Goal: Ask a question

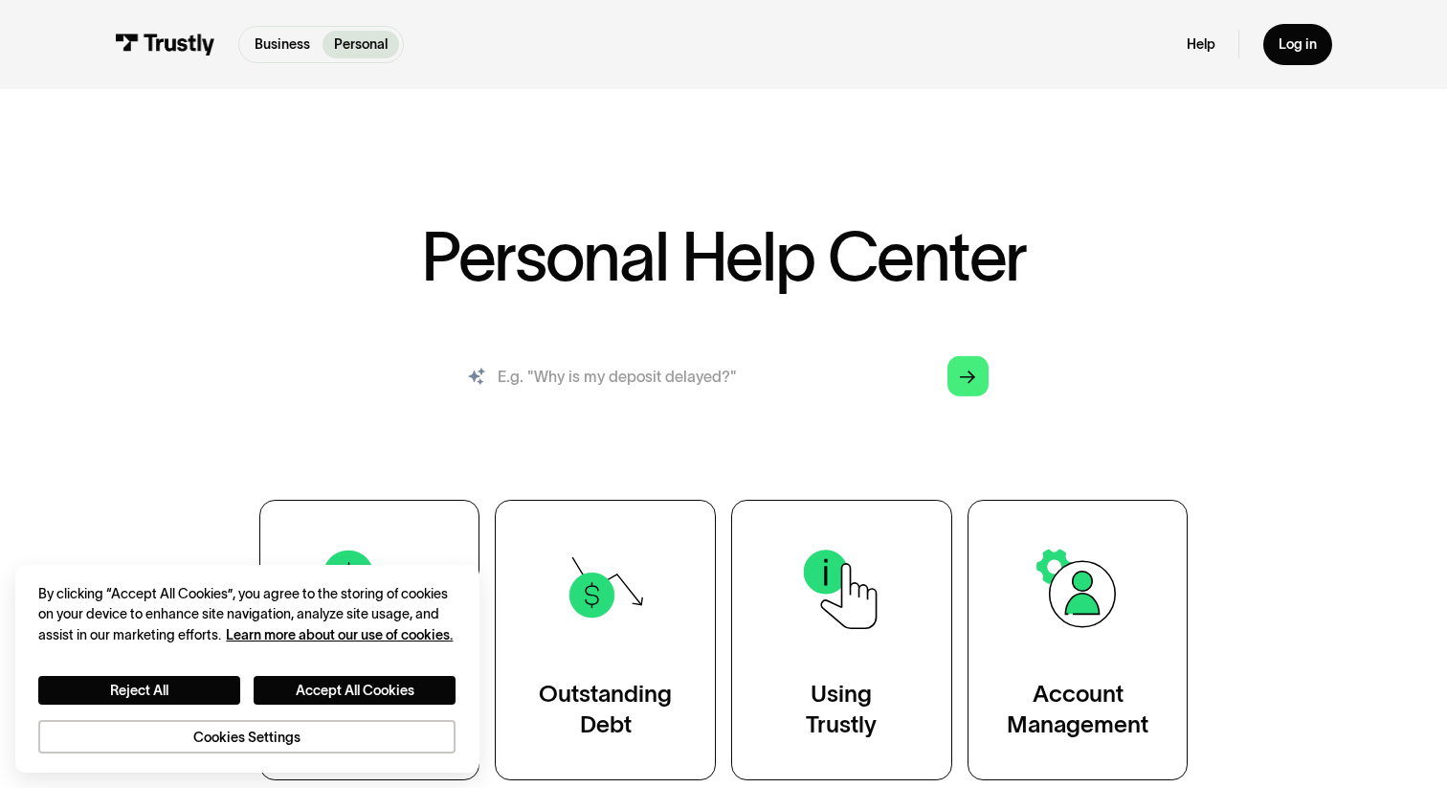
click at [696, 355] on input "search" at bounding box center [723, 376] width 560 height 62
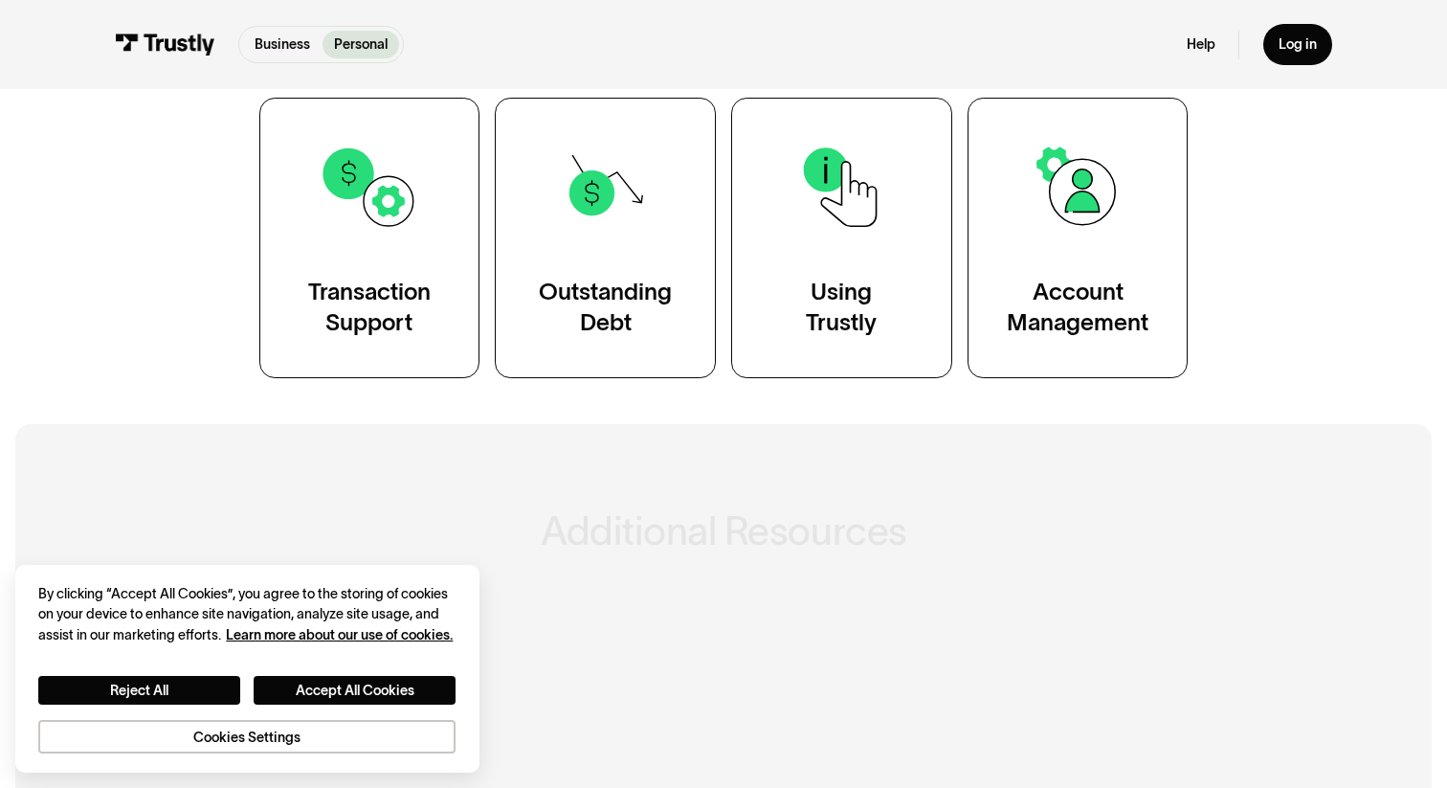
scroll to position [409, 0]
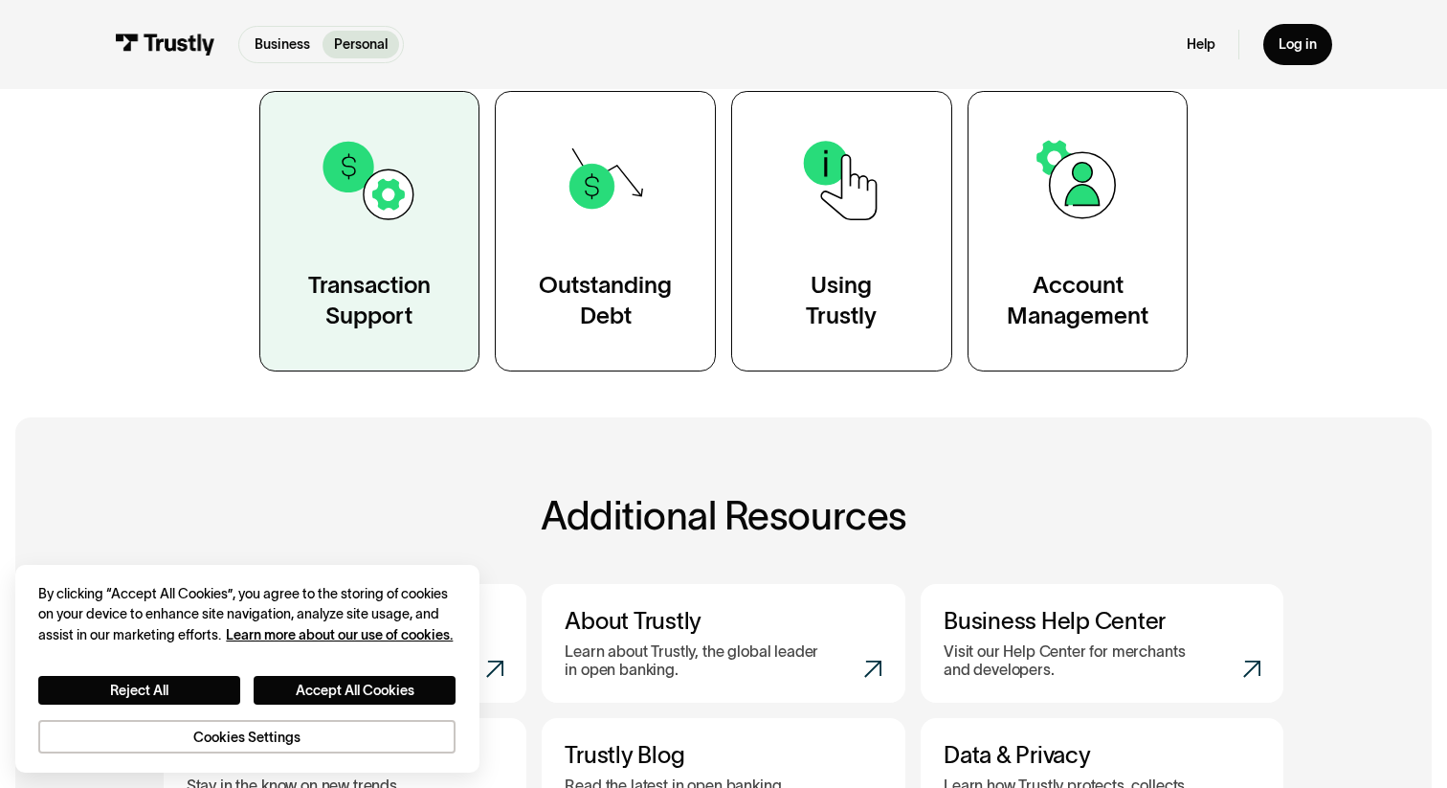
click at [323, 230] on img at bounding box center [369, 180] width 100 height 100
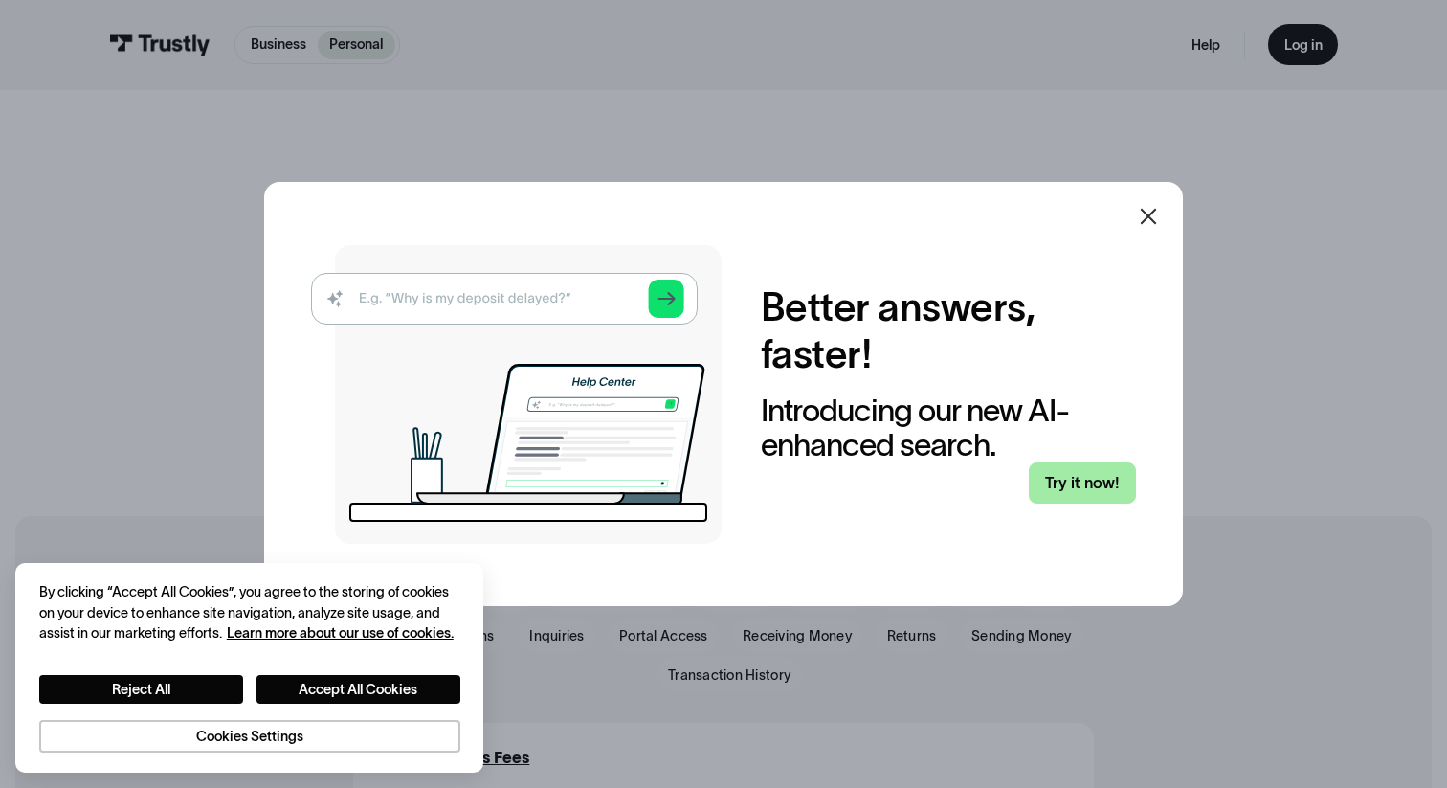
click at [1072, 469] on link "Try it now!" at bounding box center [1083, 482] width 108 height 41
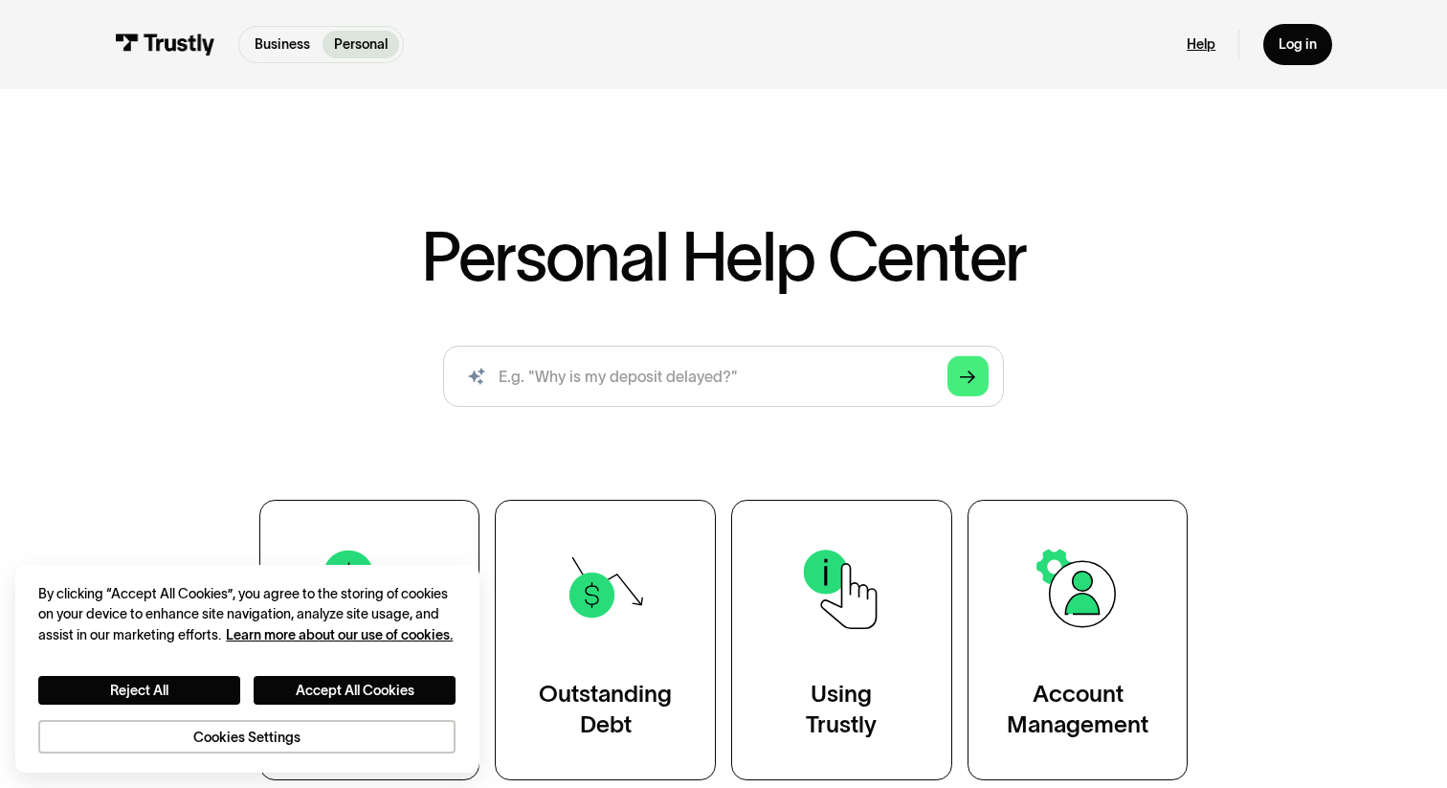
click at [1195, 37] on link "Help" at bounding box center [1201, 43] width 29 height 17
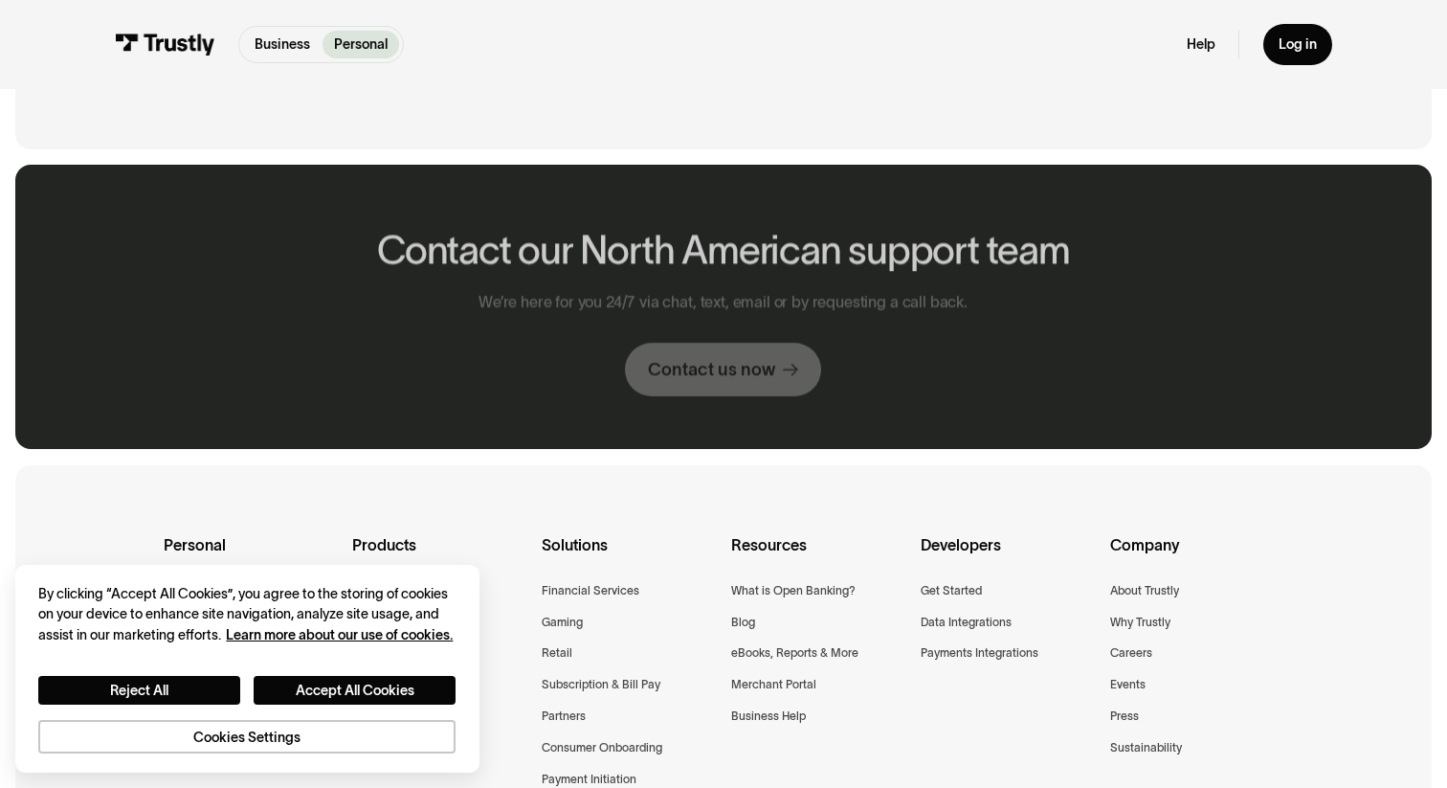
scroll to position [1177, 0]
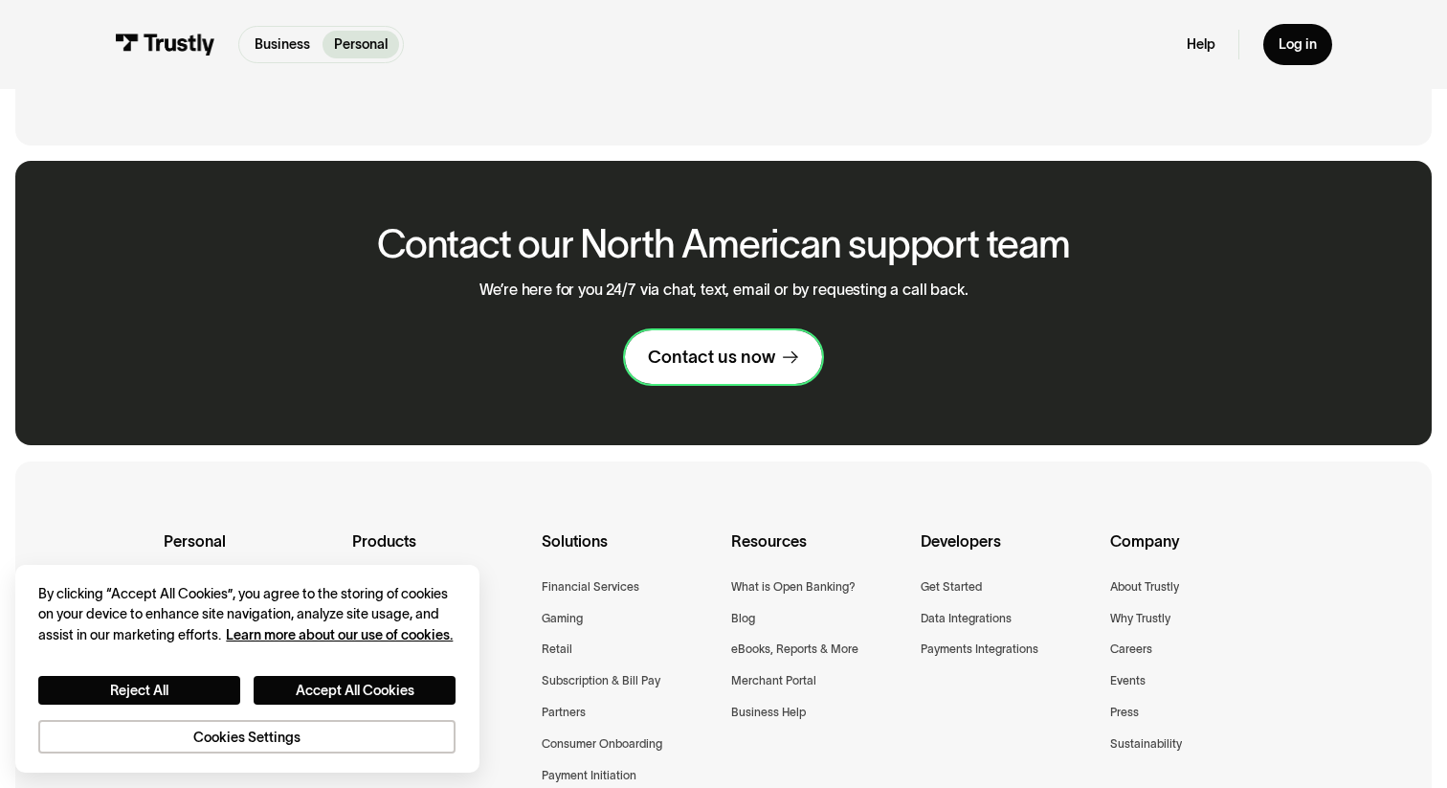
click at [765, 355] on div "Contact us now" at bounding box center [711, 356] width 127 height 23
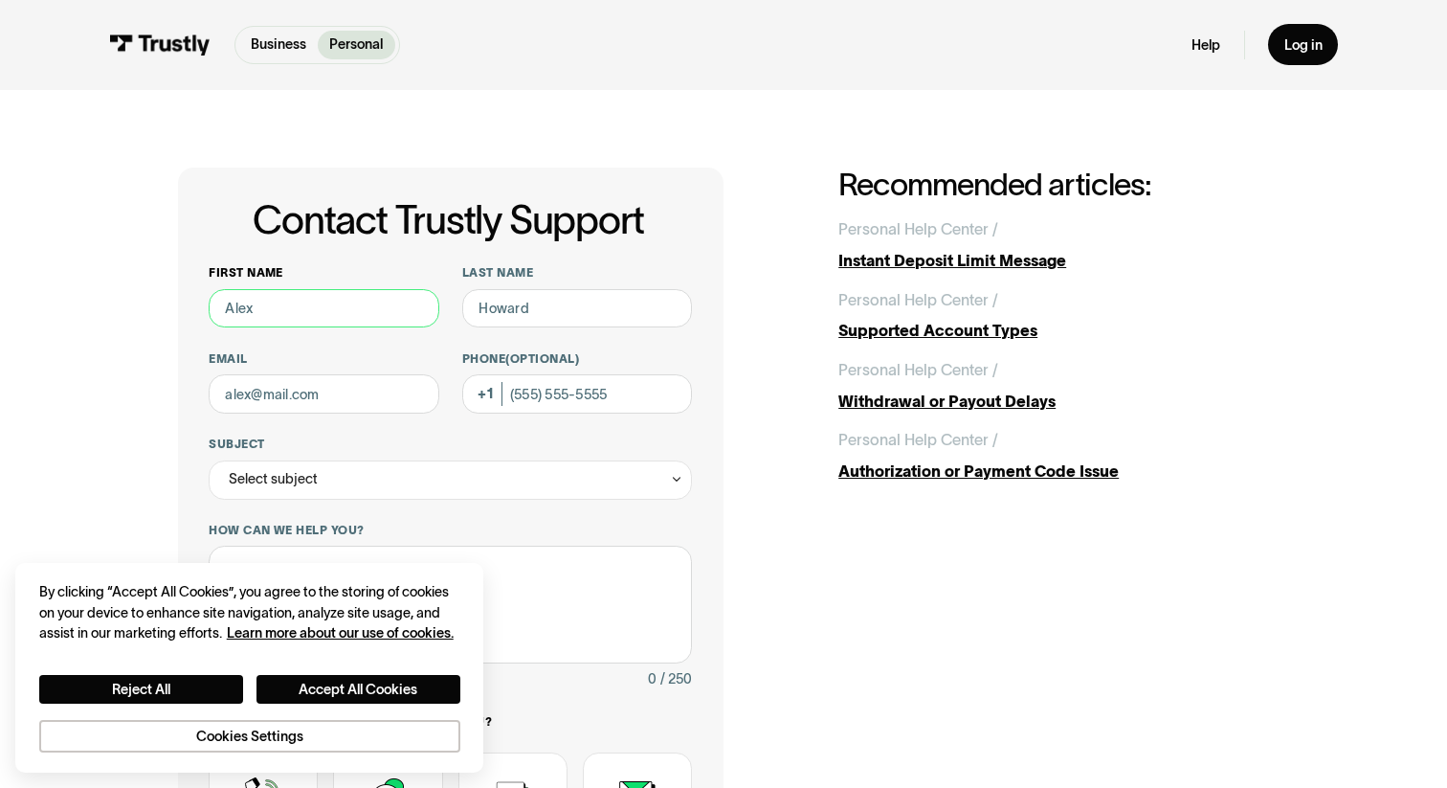
click at [278, 301] on input "First name" at bounding box center [324, 308] width 230 height 39
type input "[PERSON_NAME]"
click at [604, 301] on input "Last name" at bounding box center [577, 308] width 230 height 39
type input "Chin"
click at [375, 685] on button "Accept All Cookies" at bounding box center [358, 690] width 204 height 30
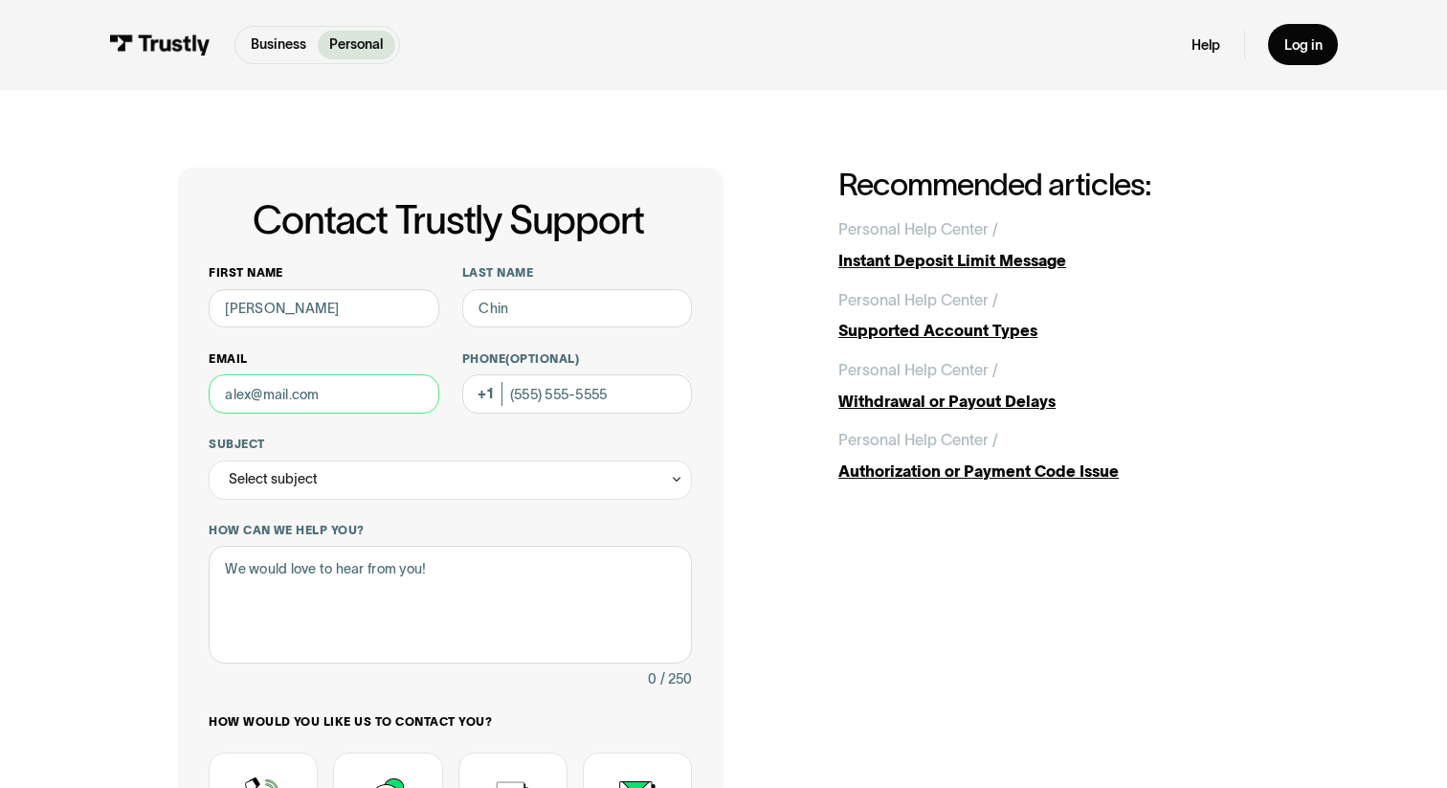
click at [345, 395] on input "Email" at bounding box center [324, 393] width 230 height 39
type input "[PERSON_NAME][EMAIL_ADDRESS][DOMAIN_NAME]"
type input "[PHONE_NUMBER]"
click at [311, 446] on label "Subject" at bounding box center [450, 443] width 483 height 15
click at [311, 460] on input "Subject" at bounding box center [450, 479] width 483 height 39
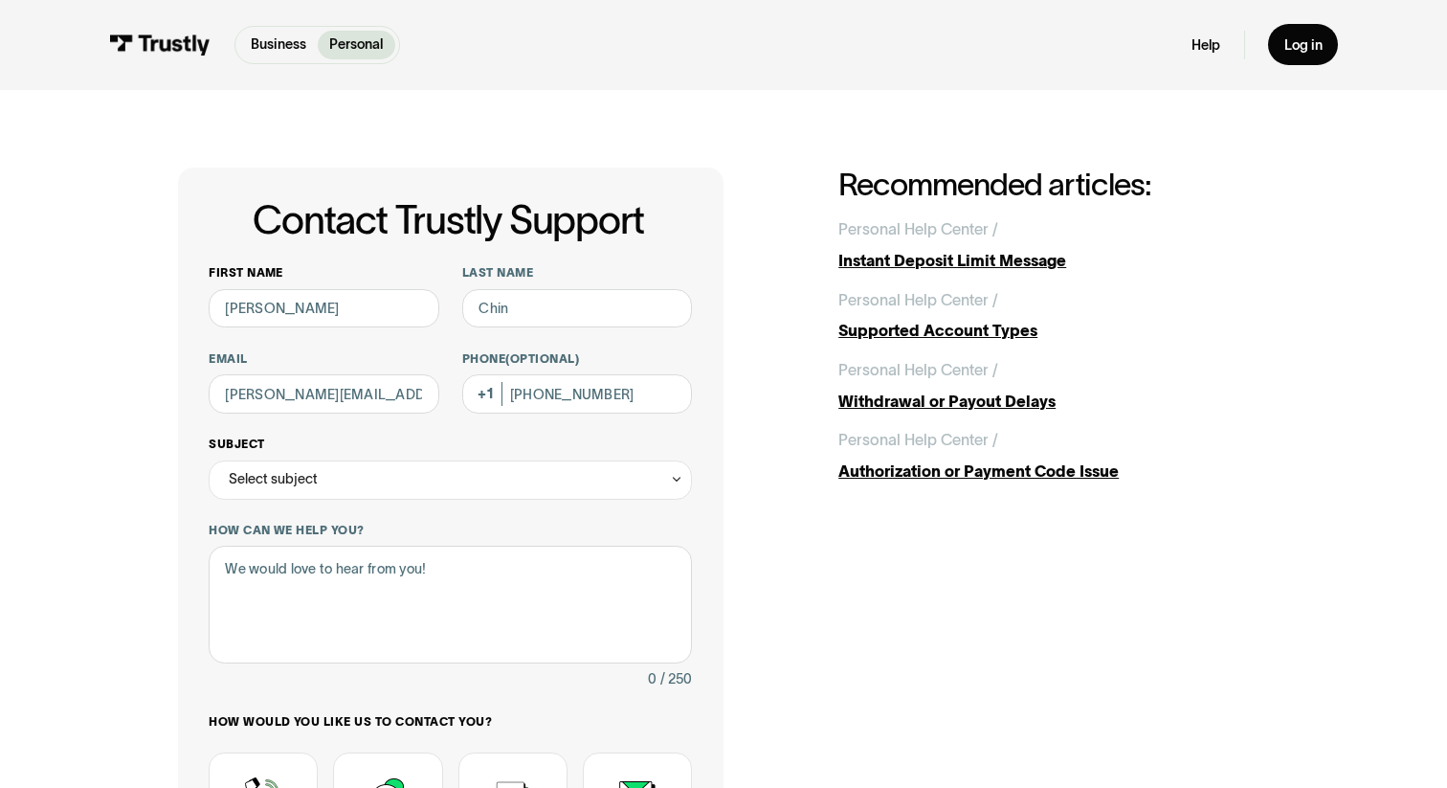
click at [301, 477] on div "Select subject" at bounding box center [273, 478] width 89 height 23
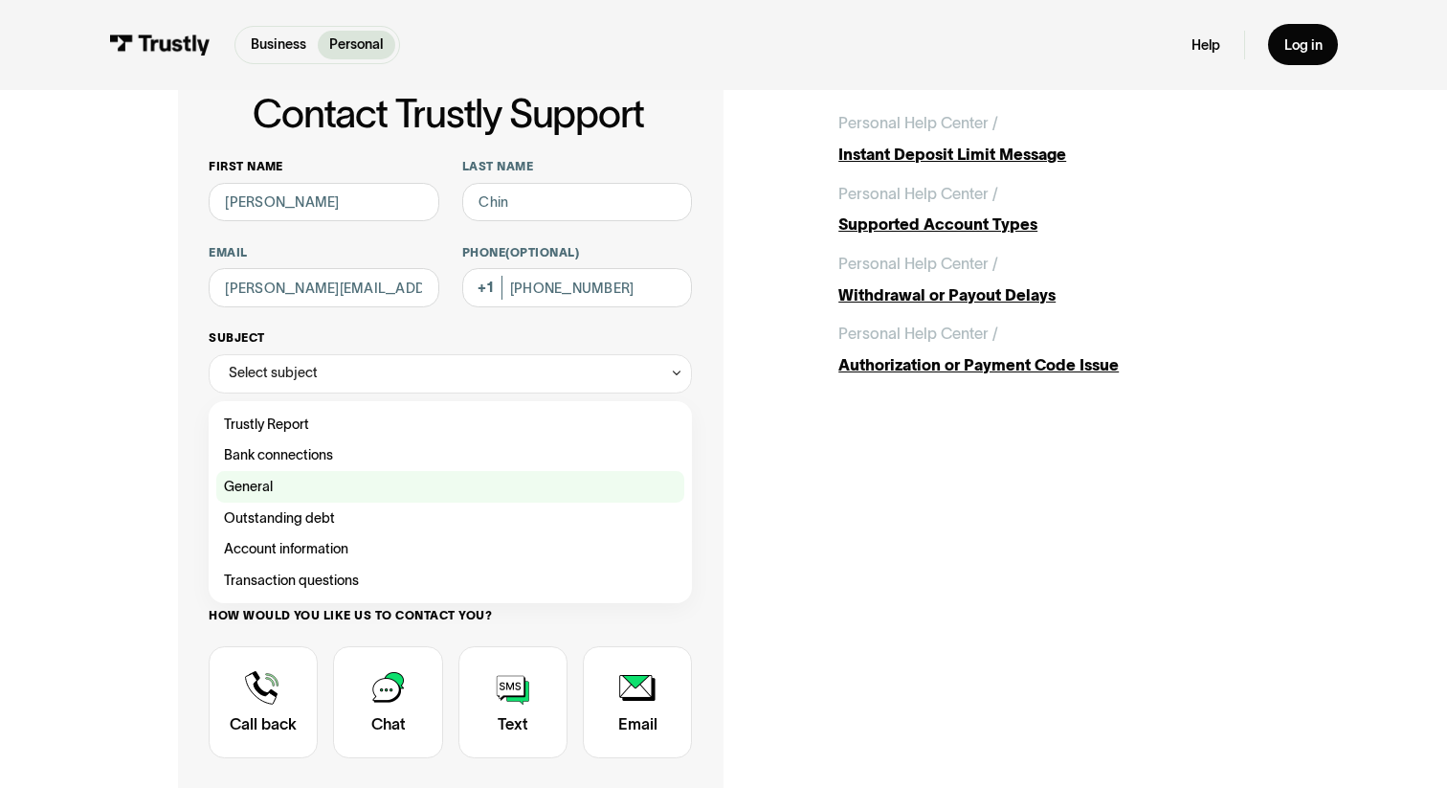
scroll to position [109, 0]
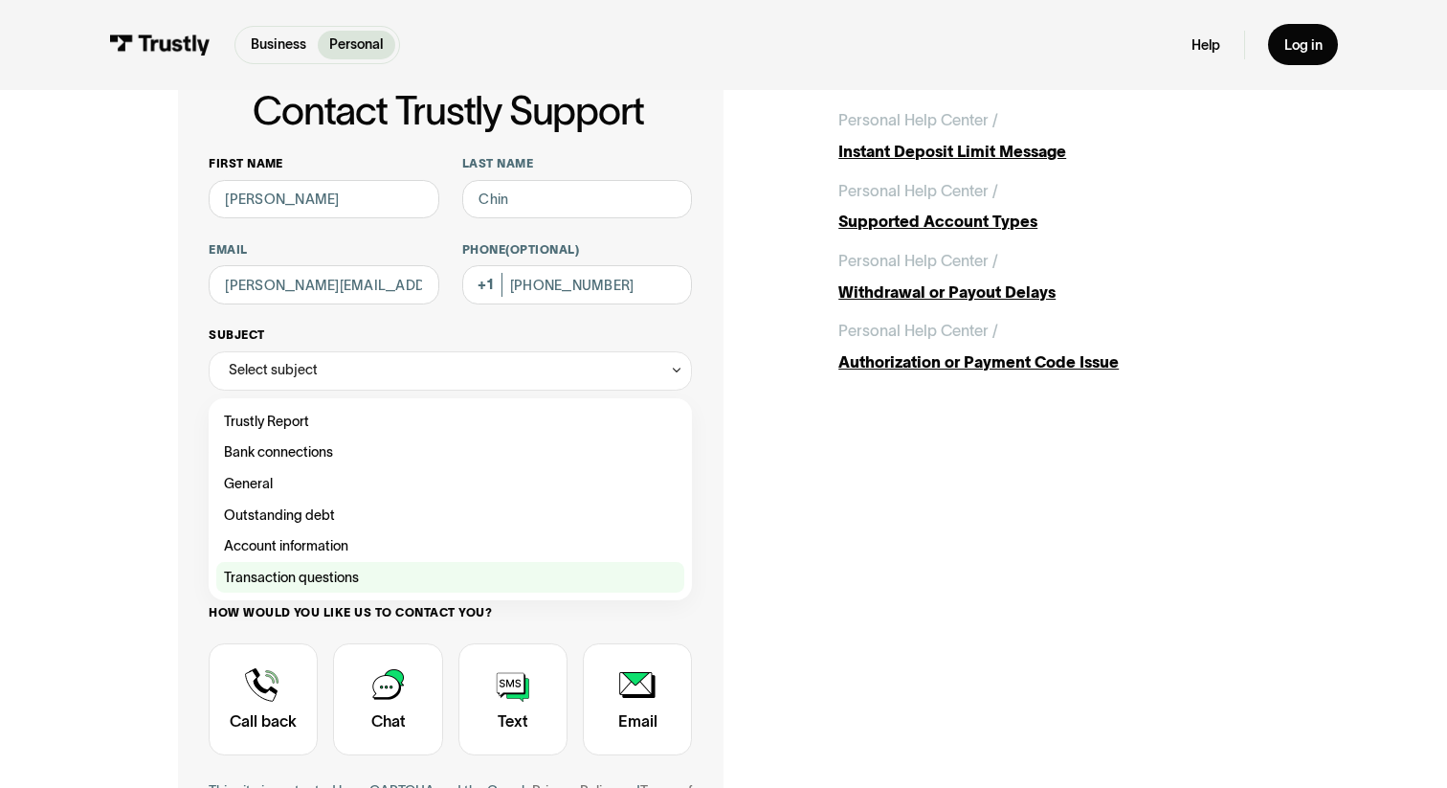
click at [337, 580] on div "Contact Trustly Support" at bounding box center [450, 578] width 468 height 32
type input "**********"
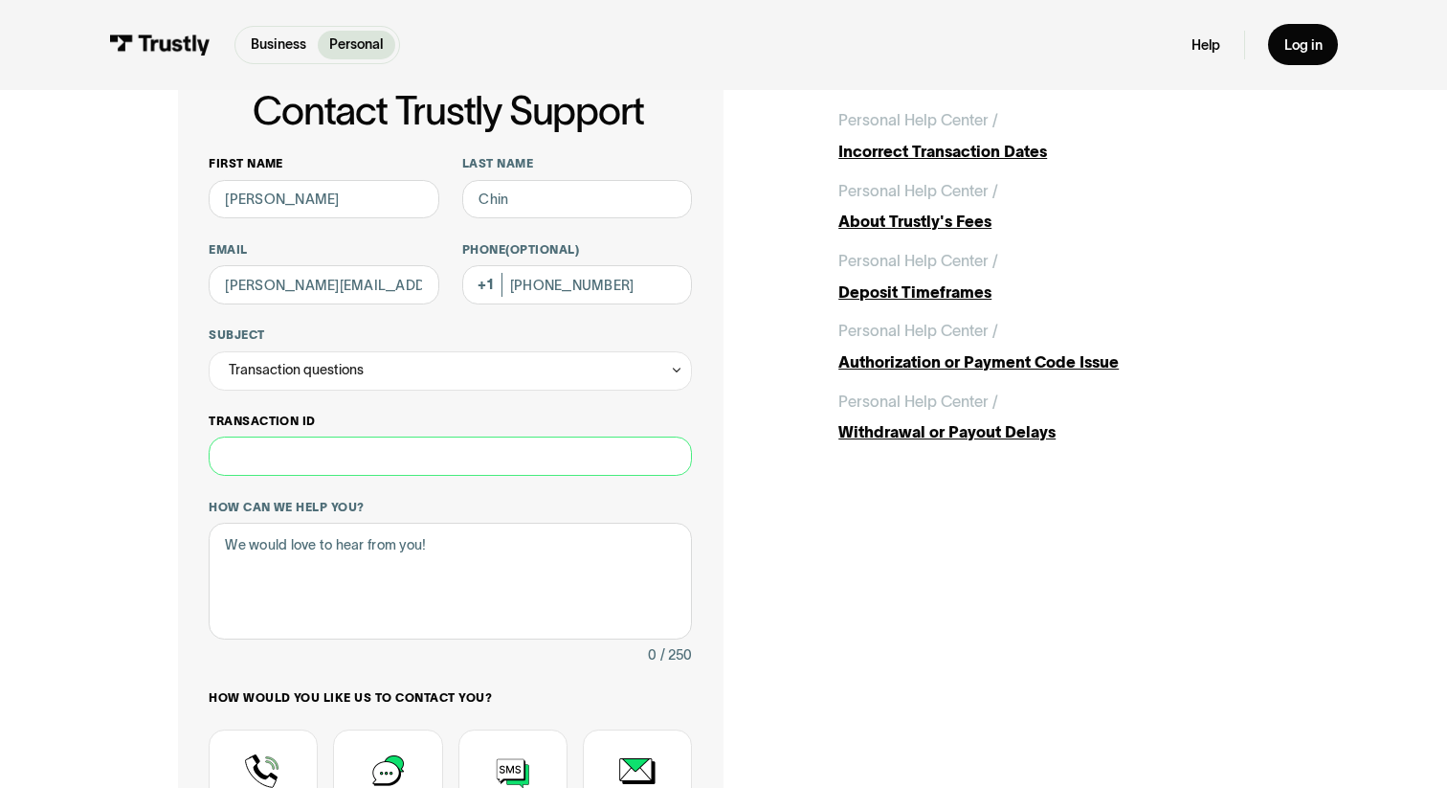
click at [327, 469] on input "Transaction ID" at bounding box center [450, 455] width 483 height 39
paste input "**********"
type input "**********"
click at [469, 572] on textarea "How can we help you?" at bounding box center [450, 581] width 483 height 117
type textarea "I"
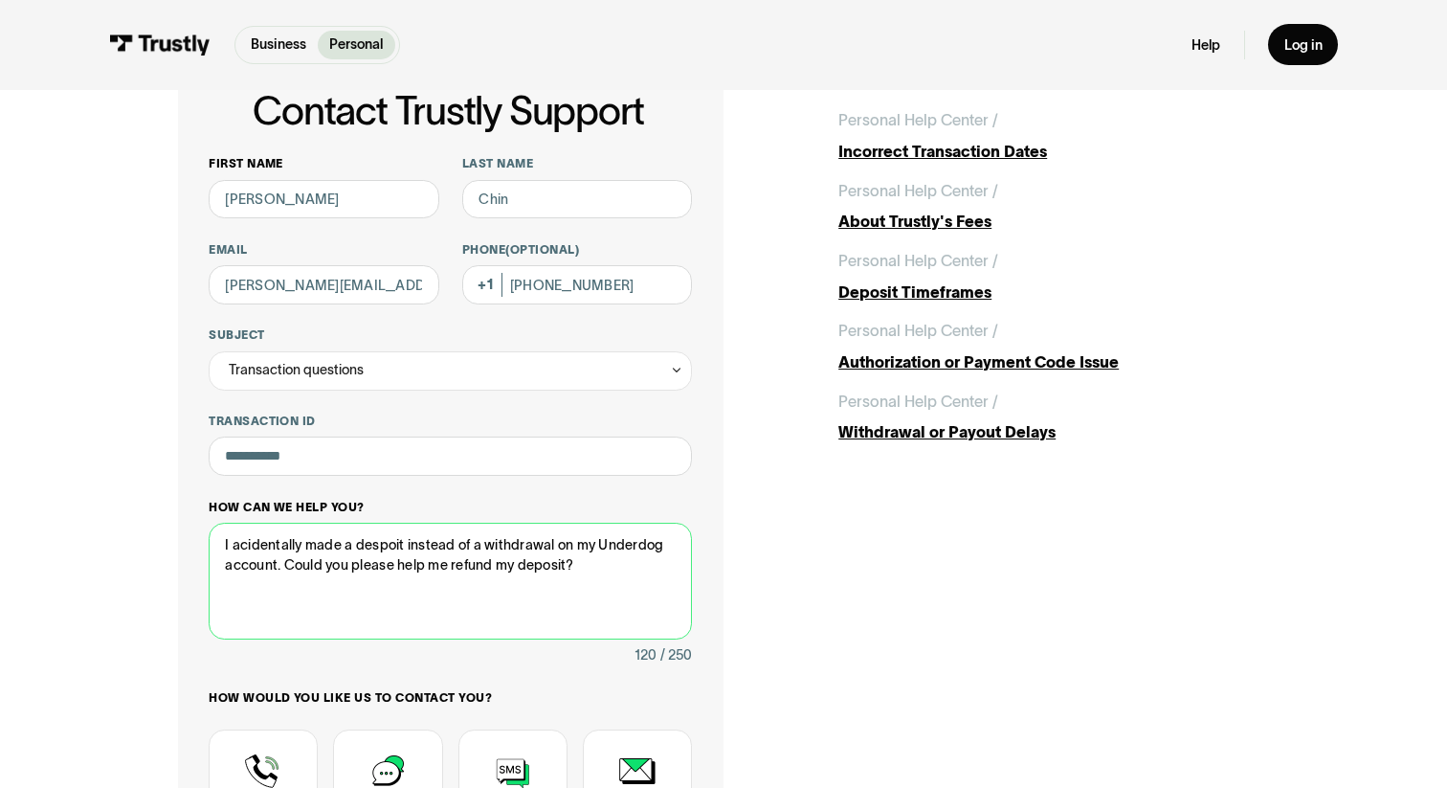
click at [291, 545] on textarea "I acidentally made a despoit instead of a withdrawal on my Underdog account. Co…" at bounding box center [450, 581] width 483 height 117
click at [393, 546] on textarea "I accidentally made a despoit instead of a withdrawal on my Underdog account. C…" at bounding box center [450, 581] width 483 height 117
click at [396, 536] on textarea "I accidentally made a despot instead of a withdrawal on my Underdog account. Co…" at bounding box center [450, 581] width 483 height 117
click at [554, 564] on textarea "I accidentally made a deposit instead of a withdrawal on my Underdog account. C…" at bounding box center [450, 581] width 483 height 117
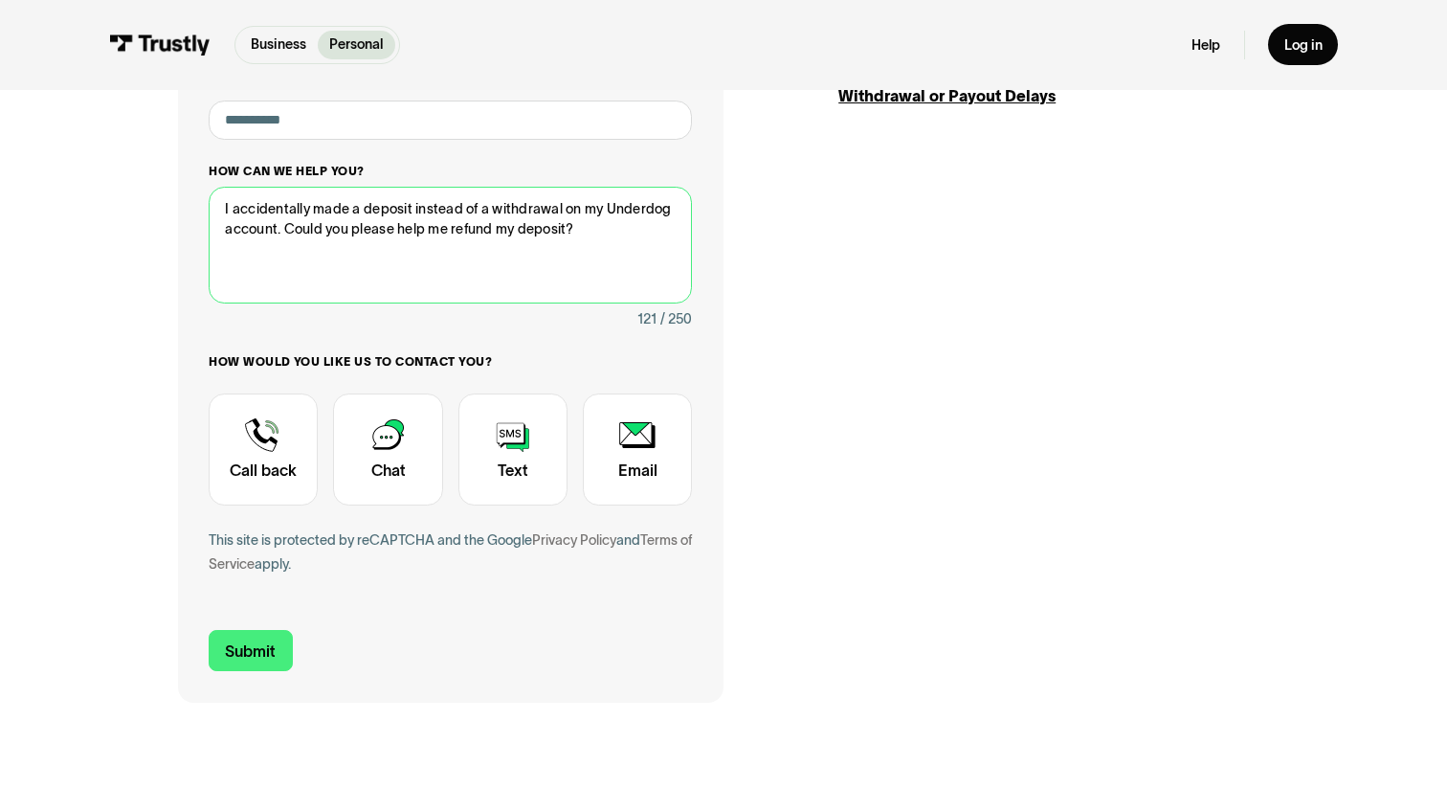
scroll to position [451, 0]
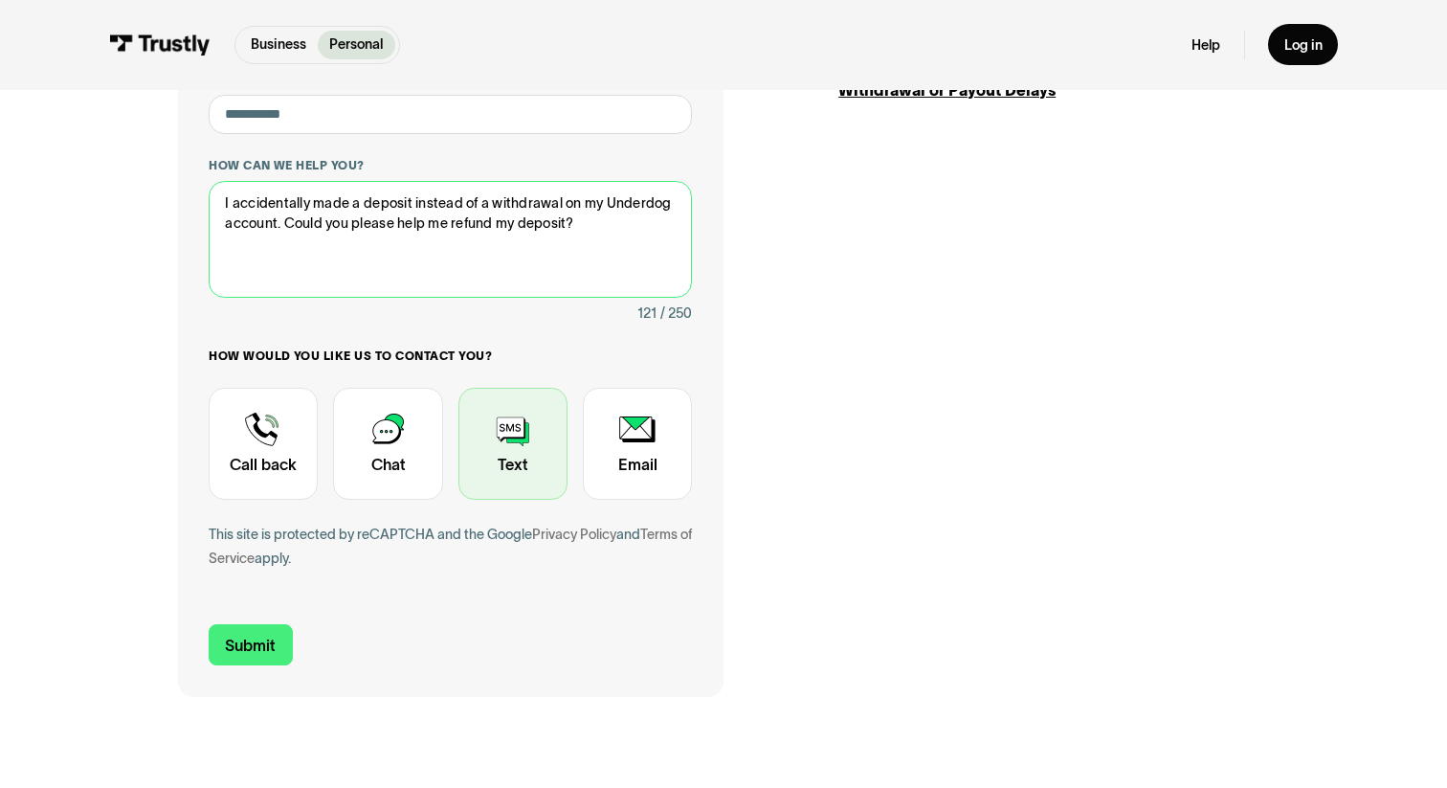
type textarea "I accidentally made a deposit instead of a withdrawal on my Underdog account. C…"
click at [519, 455] on div "Contact Trustly Support" at bounding box center [512, 444] width 109 height 112
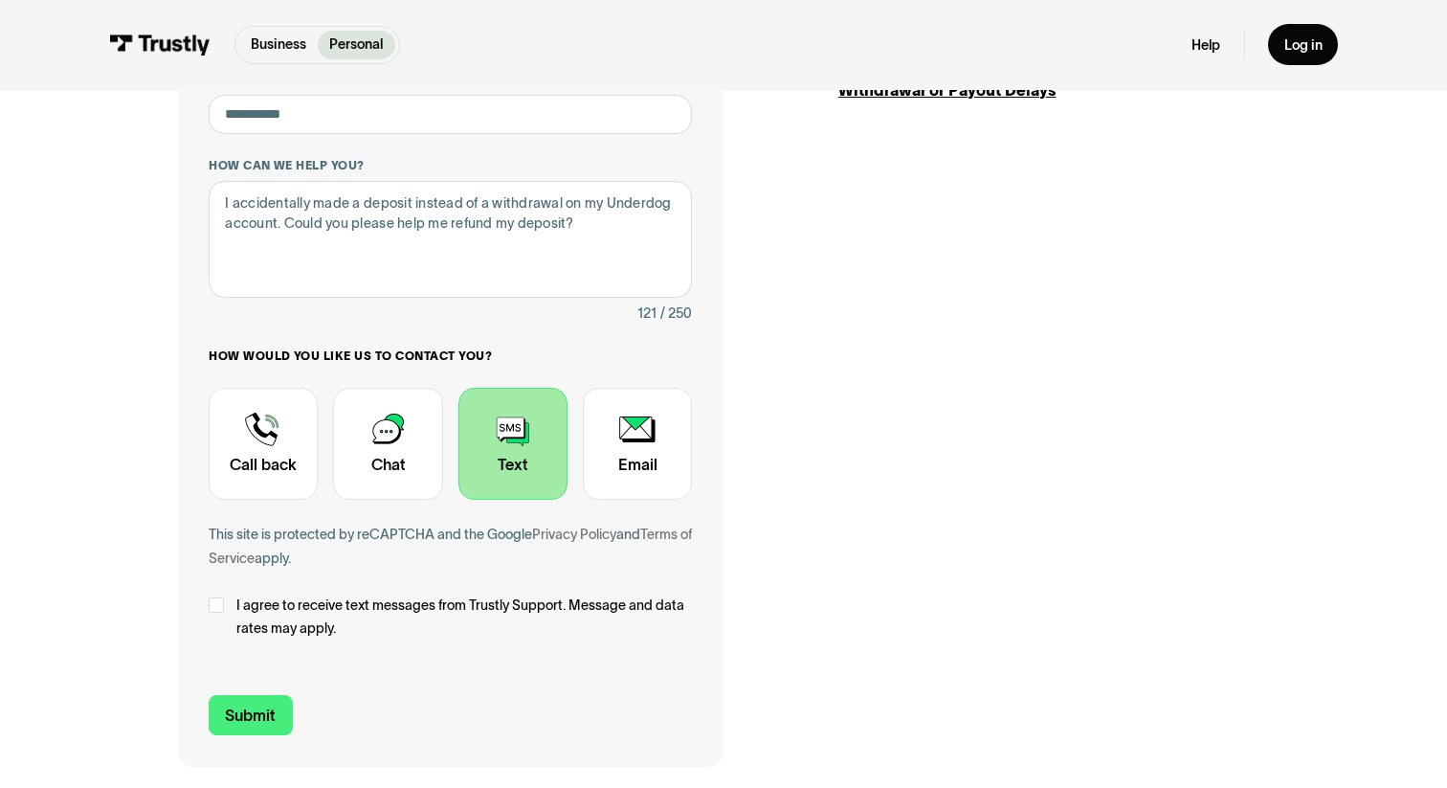
click at [258, 614] on span "I agree to receive text messages from Trustly Support. Message and data rates m…" at bounding box center [464, 616] width 457 height 47
click at [241, 706] on input "Submit" at bounding box center [251, 715] width 84 height 41
type input "[PHONE_NUMBER]"
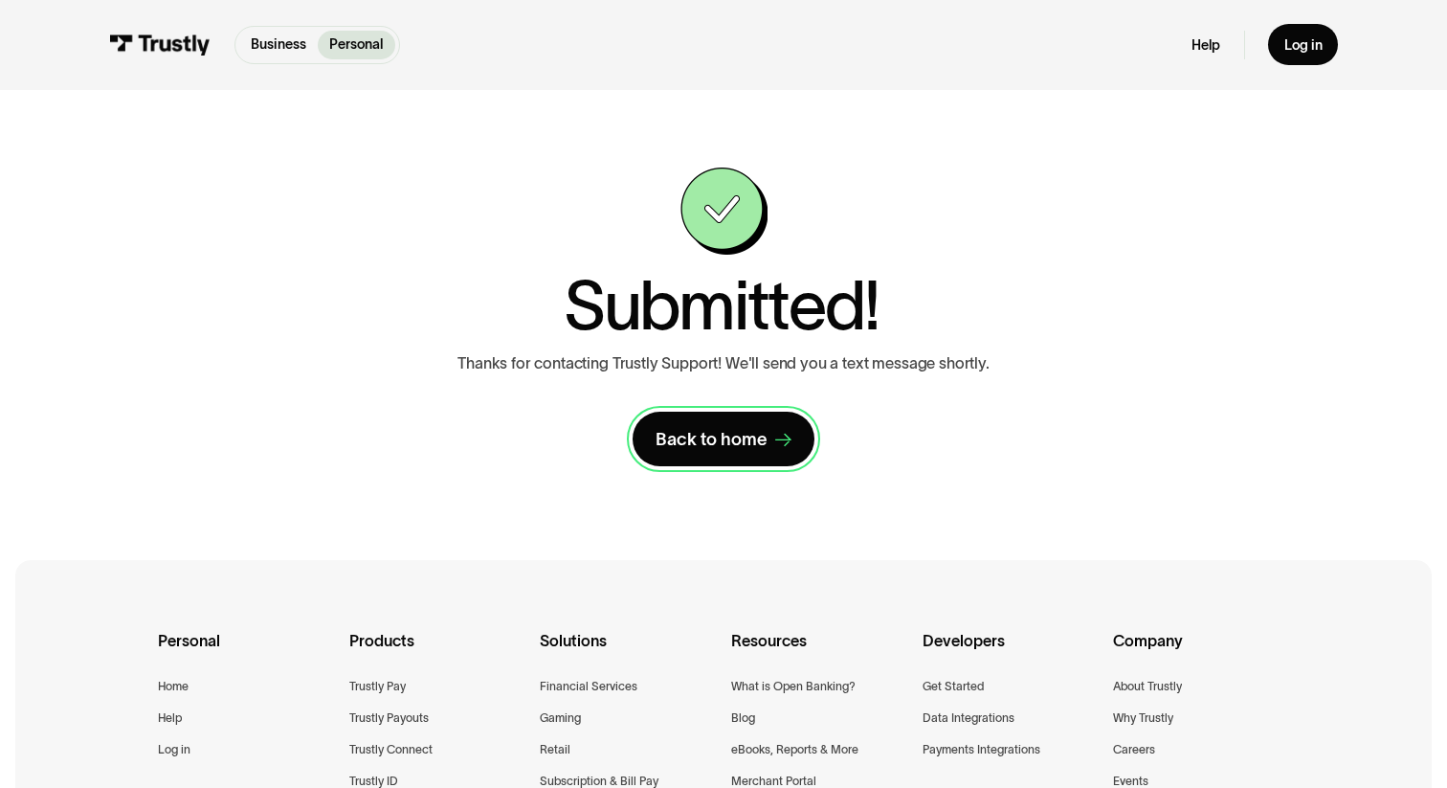
click at [770, 452] on link "Back to home" at bounding box center [724, 439] width 182 height 54
